Goal: Task Accomplishment & Management: Manage account settings

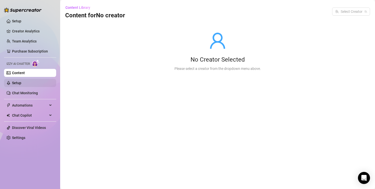
click at [21, 81] on link "Setup" at bounding box center [16, 83] width 9 height 4
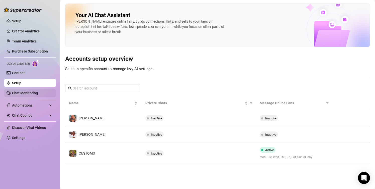
click at [35, 93] on link "Chat Monitoring" at bounding box center [25, 93] width 26 height 4
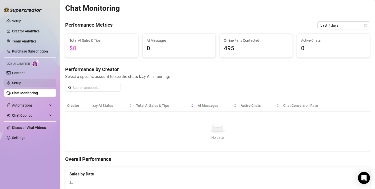
click at [21, 84] on link "Setup" at bounding box center [16, 83] width 9 height 4
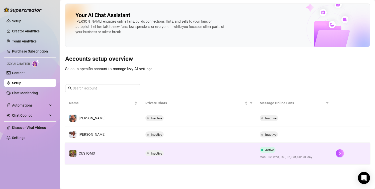
click at [247, 157] on td "Inactive" at bounding box center [198, 152] width 114 height 21
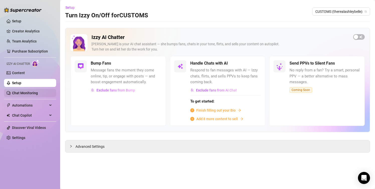
click at [28, 91] on link "Chat Monitoring" at bounding box center [25, 93] width 26 height 4
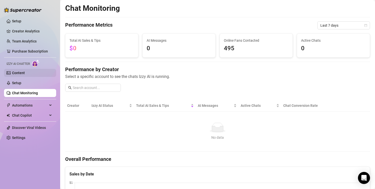
click at [16, 71] on link "Content" at bounding box center [18, 73] width 13 height 4
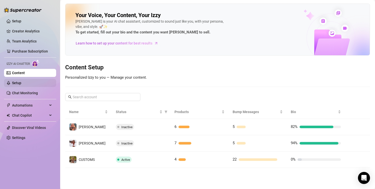
click at [21, 81] on link "Setup" at bounding box center [16, 83] width 9 height 4
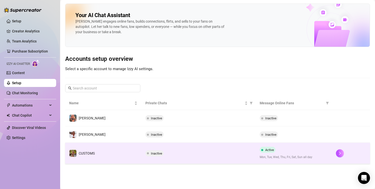
click at [229, 148] on td "Inactive" at bounding box center [198, 152] width 114 height 21
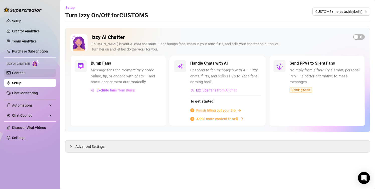
click at [21, 73] on link "Content" at bounding box center [18, 73] width 13 height 4
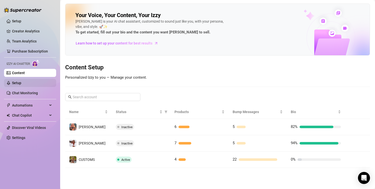
click at [21, 82] on link "Setup" at bounding box center [16, 83] width 9 height 4
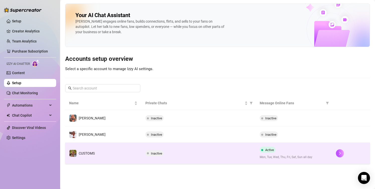
click at [269, 148] on span "Active" at bounding box center [269, 150] width 9 height 4
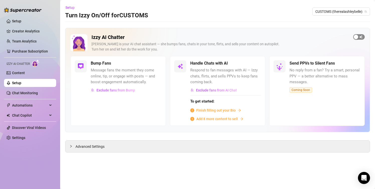
click at [339, 37] on span "button" at bounding box center [359, 37] width 12 height 6
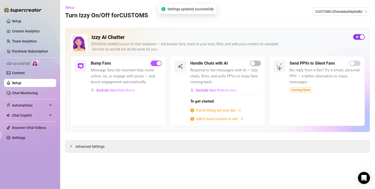
click at [339, 37] on div "button" at bounding box center [362, 37] width 5 height 5
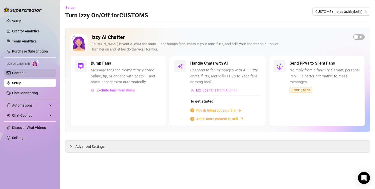
click at [18, 72] on link "Content" at bounding box center [18, 73] width 13 height 4
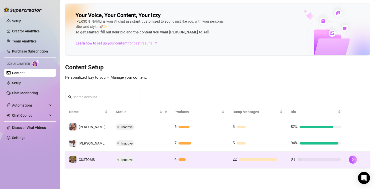
click at [266, 158] on div at bounding box center [258, 159] width 39 height 3
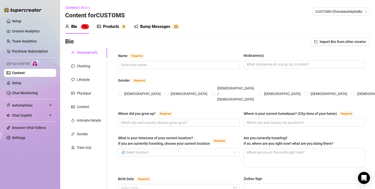
click at [142, 26] on div "Bump Messages" at bounding box center [155, 27] width 30 height 6
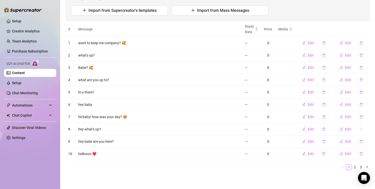
scroll to position [62, 0]
click at [339, 167] on link "3" at bounding box center [361, 167] width 6 height 6
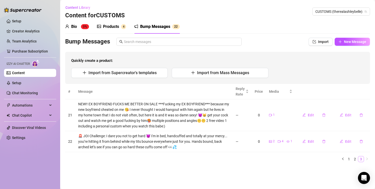
scroll to position [0, 0]
click at [339, 158] on link "2" at bounding box center [355, 159] width 6 height 6
